Goal: Information Seeking & Learning: Learn about a topic

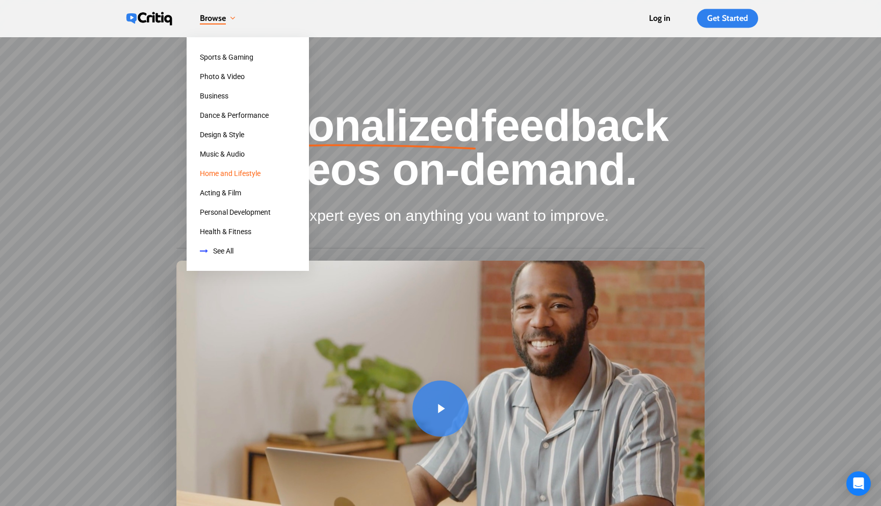
scroll to position [4, 0]
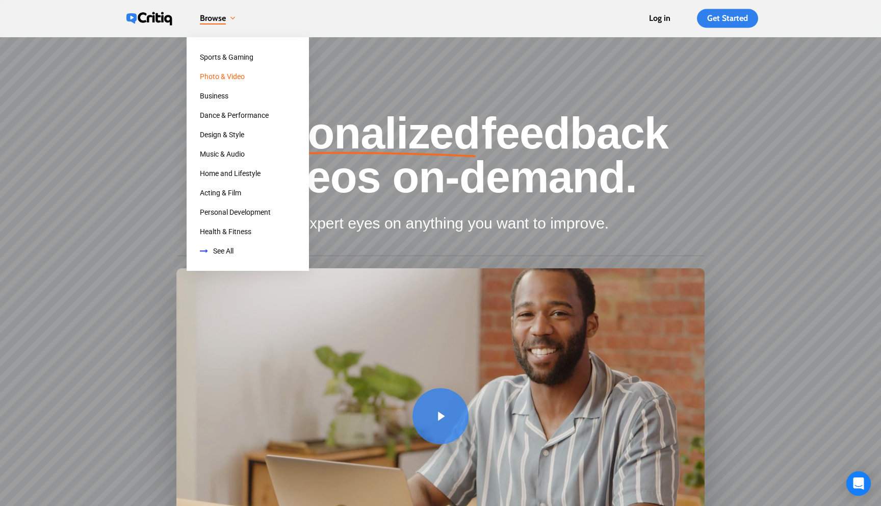
click at [222, 72] on span "Photo & Video" at bounding box center [222, 76] width 45 height 8
